Goal: Use online tool/utility: Use online tool/utility

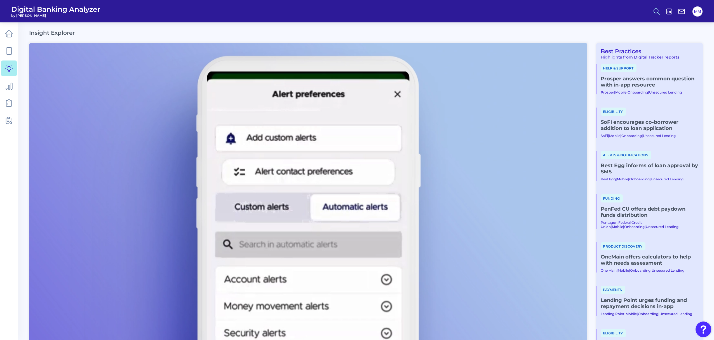
click at [658, 9] on circle at bounding box center [656, 10] width 4 height 4
click at [635, 38] on button "Feature Explorer Search" at bounding box center [629, 41] width 67 height 14
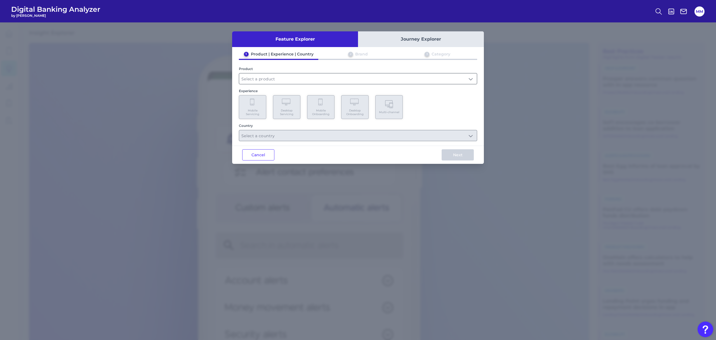
click at [463, 73] on input "text" at bounding box center [358, 78] width 238 height 11
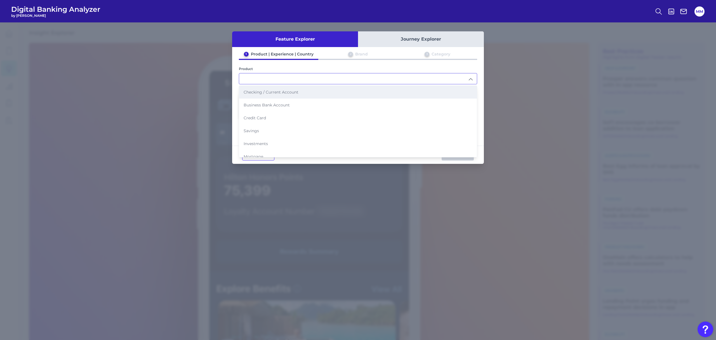
click at [427, 91] on li "Checking / Current Account" at bounding box center [358, 92] width 238 height 13
type input "Checking / Current Account"
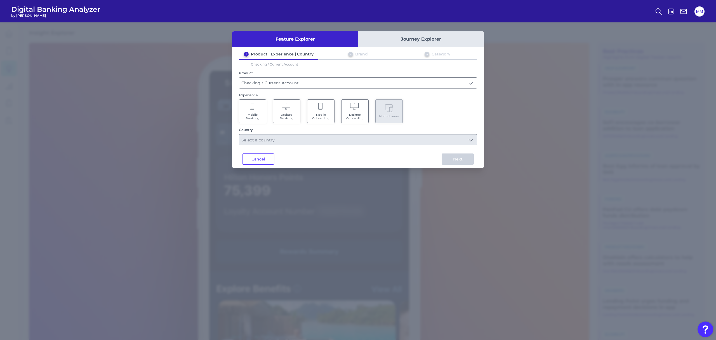
click at [251, 113] on span "Mobile Servicing" at bounding box center [252, 116] width 21 height 7
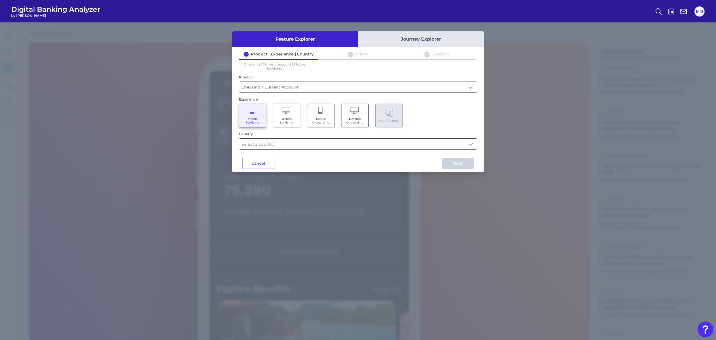
click at [305, 142] on input "text" at bounding box center [358, 144] width 238 height 11
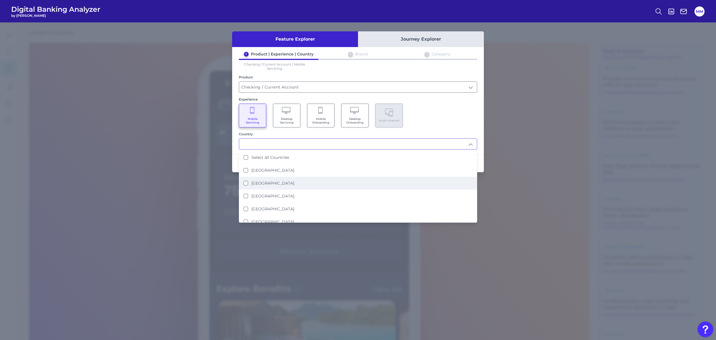
click at [268, 184] on label "[GEOGRAPHIC_DATA]" at bounding box center [273, 183] width 43 height 5
type input "[GEOGRAPHIC_DATA]"
click at [449, 122] on div "Mobile Servicing Desktop Servicing Mobile Onboarding Desktop Onboarding Multi-c…" at bounding box center [358, 116] width 238 height 24
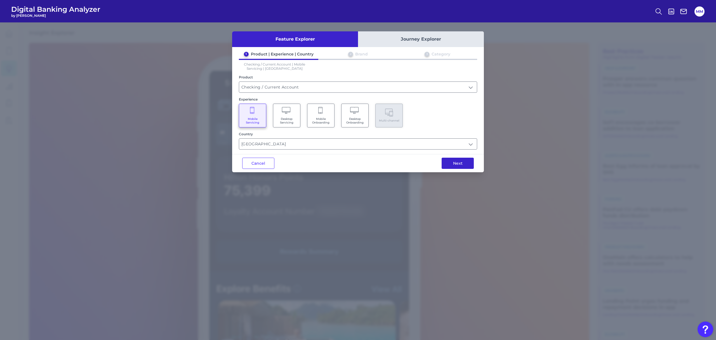
click at [462, 164] on button "Next" at bounding box center [458, 163] width 32 height 11
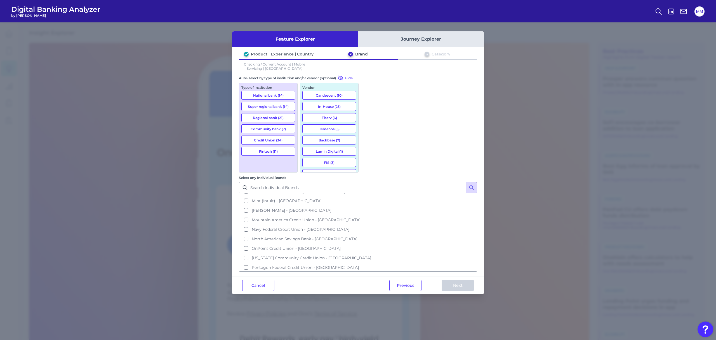
scroll to position [563, 0]
click at [332, 222] on span "[PERSON_NAME] - [GEOGRAPHIC_DATA]" at bounding box center [292, 224] width 80 height 5
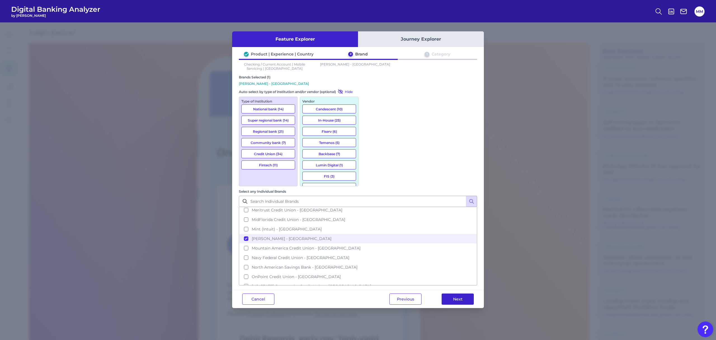
click at [463, 293] on button "Next" at bounding box center [458, 298] width 32 height 11
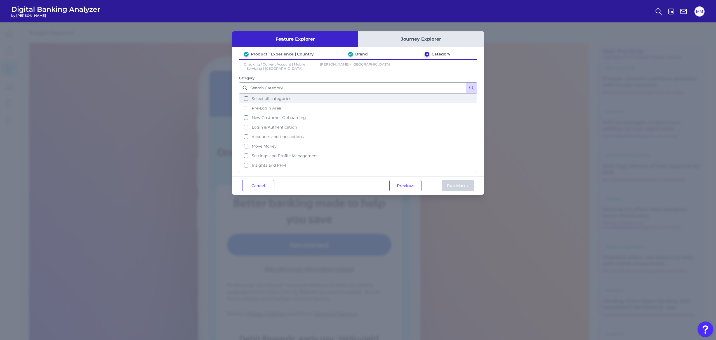
click at [248, 98] on button "Select all categories" at bounding box center [358, 99] width 237 height 10
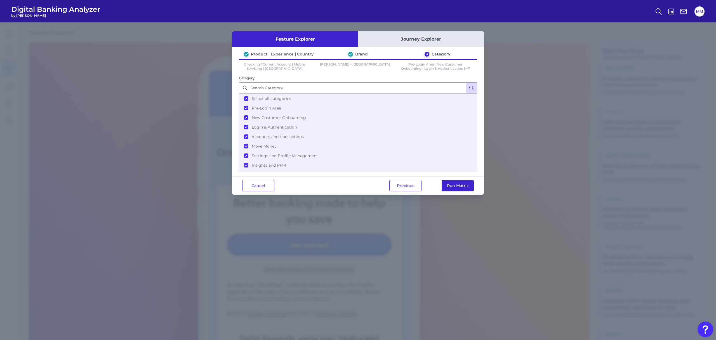
click at [455, 185] on button "Run Matrix" at bounding box center [458, 185] width 32 height 11
